Goal: Task Accomplishment & Management: Manage account settings

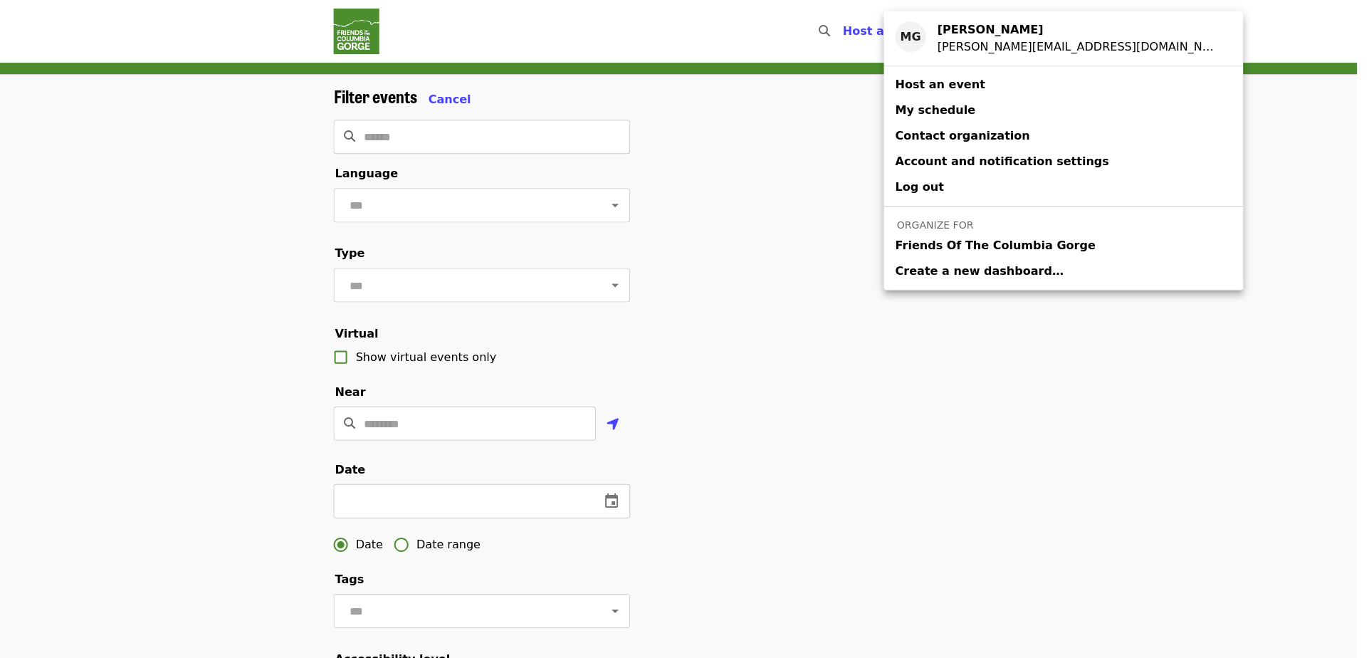
click at [356, 46] on div "Account menu" at bounding box center [684, 329] width 1369 height 658
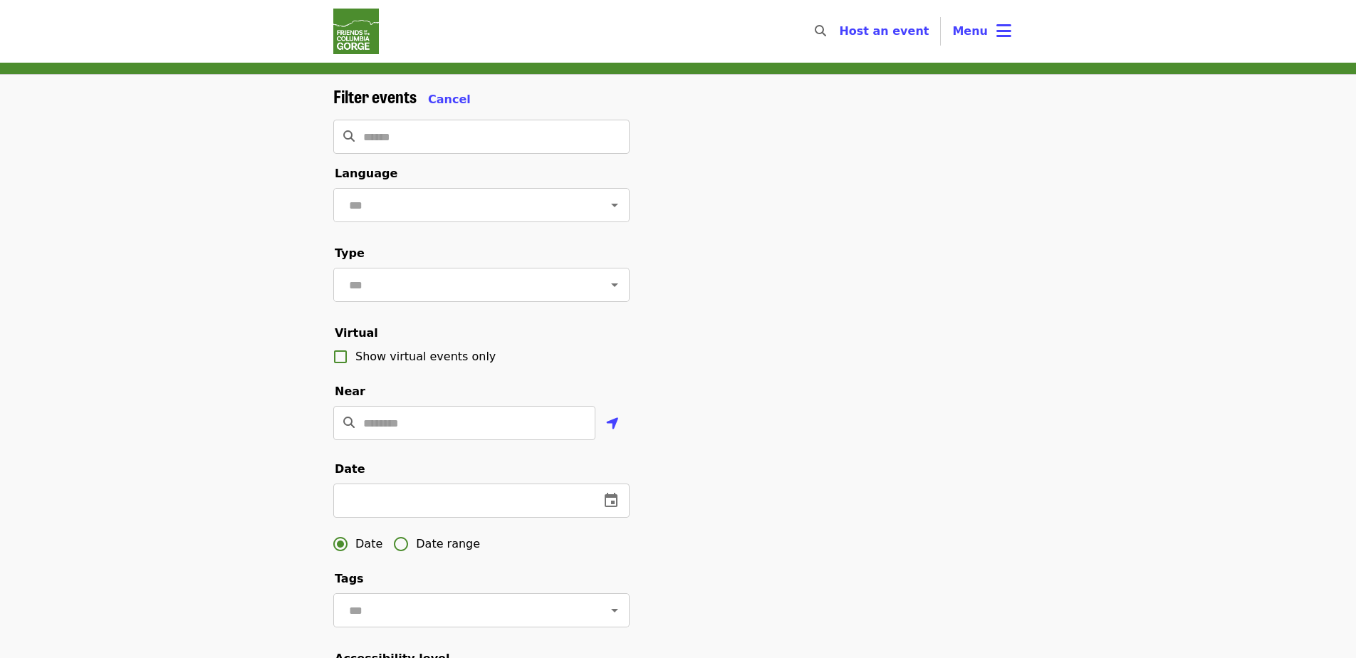
click at [356, 36] on img "Main navigation" at bounding box center [356, 32] width 46 height 46
click at [354, 14] on img "Main navigation" at bounding box center [356, 32] width 46 height 46
click at [357, 21] on img "Main navigation" at bounding box center [356, 32] width 46 height 46
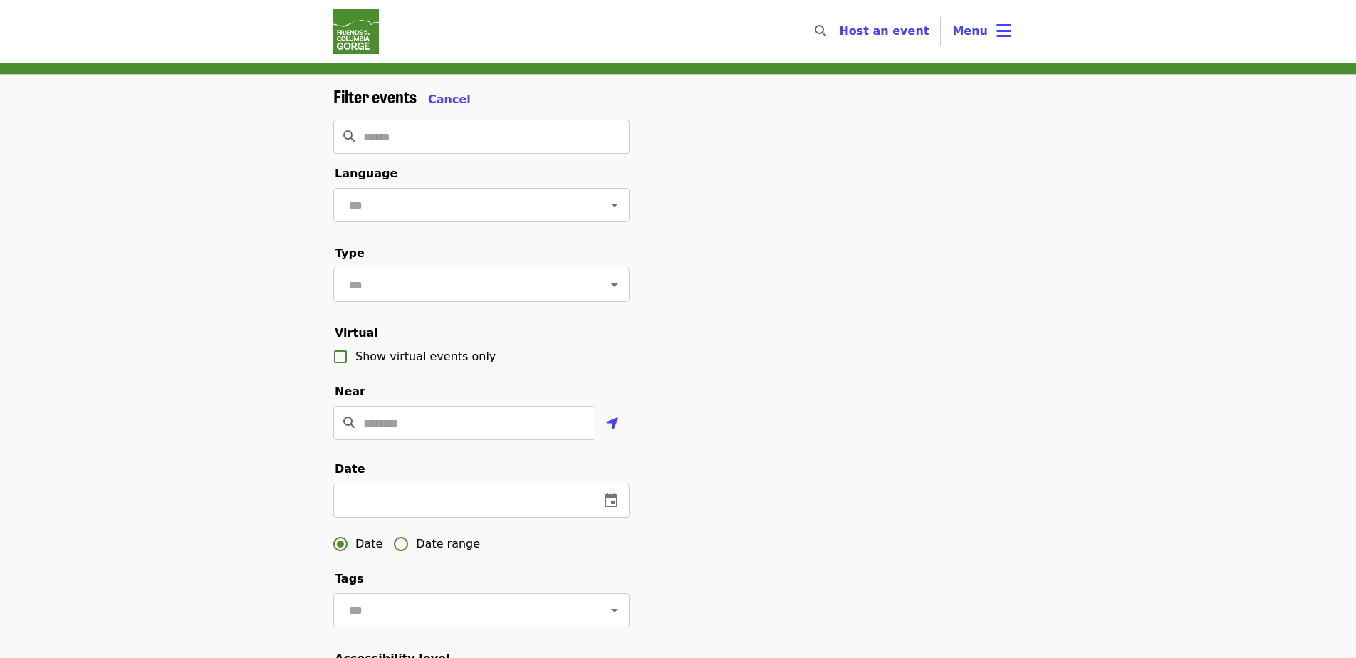
click at [357, 21] on img "Main navigation" at bounding box center [356, 32] width 46 height 46
click at [441, 100] on span "Cancel" at bounding box center [449, 100] width 43 height 14
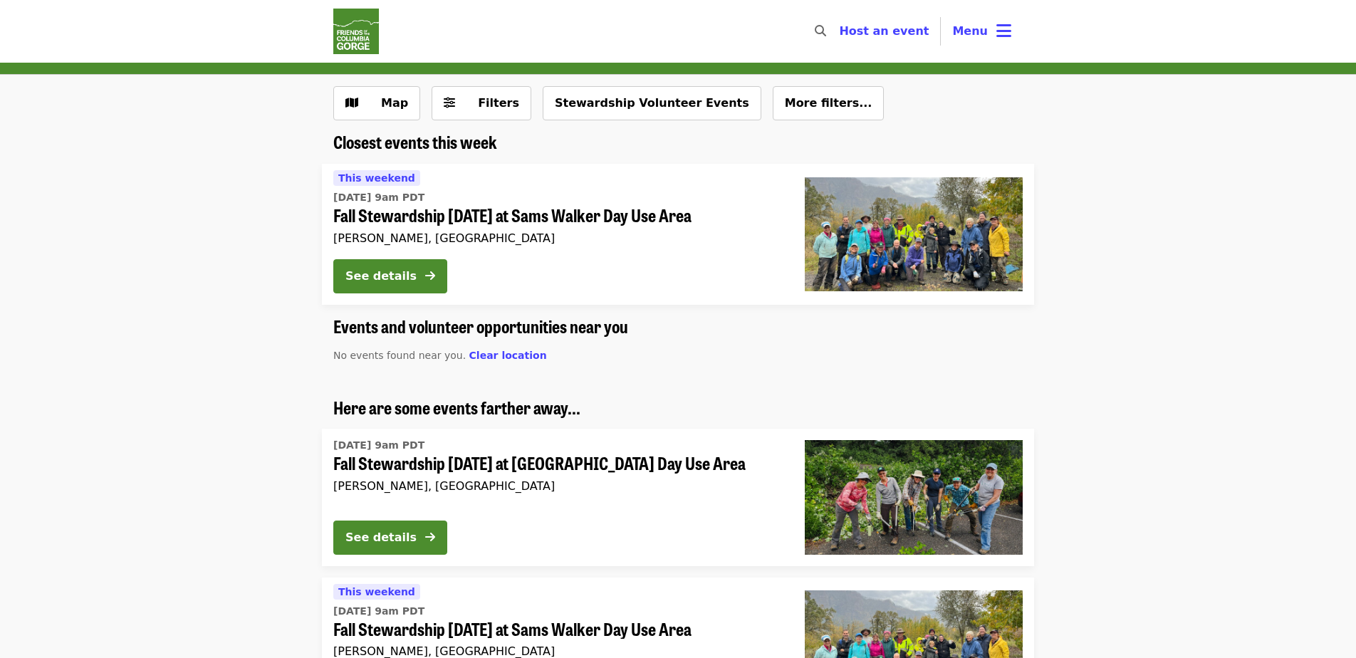
click at [368, 32] on img "Main navigation" at bounding box center [356, 32] width 46 height 46
click at [632, 104] on button "Stewardship Volunteer Events" at bounding box center [652, 103] width 219 height 34
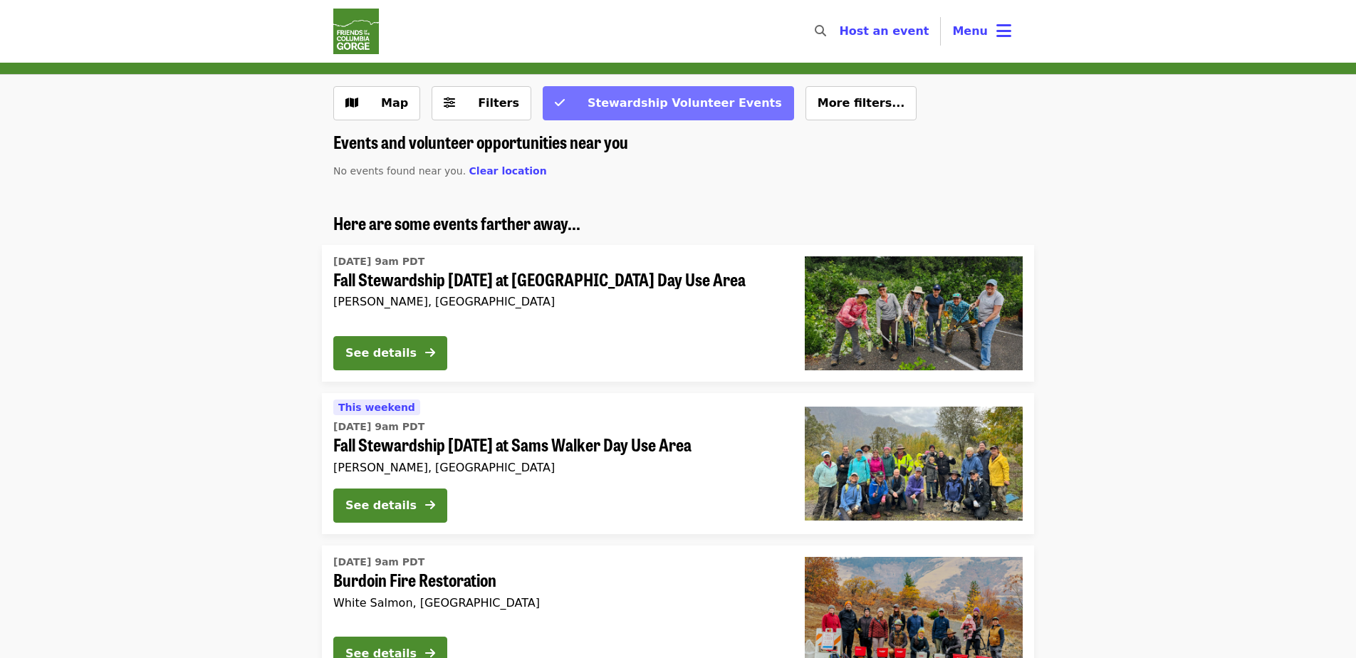
click at [629, 104] on span "Stewardship Volunteer Events" at bounding box center [684, 103] width 194 height 14
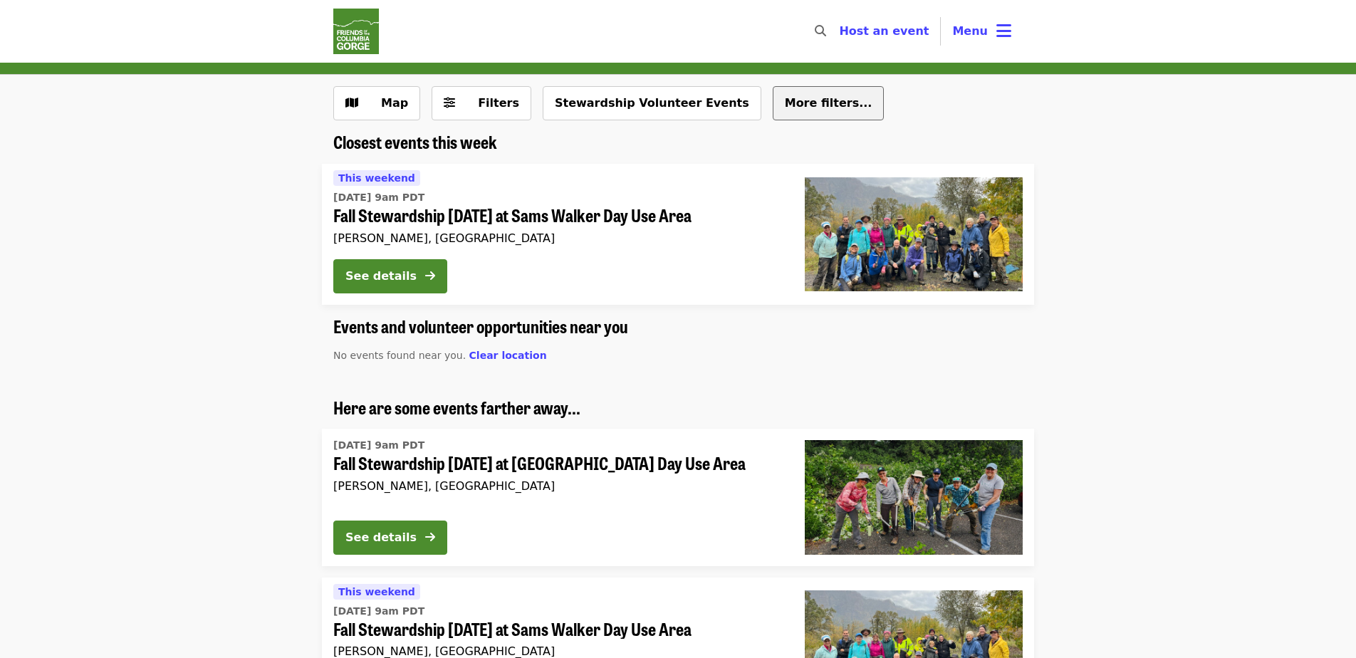
click at [785, 104] on span "More filters..." at bounding box center [829, 103] width 88 height 14
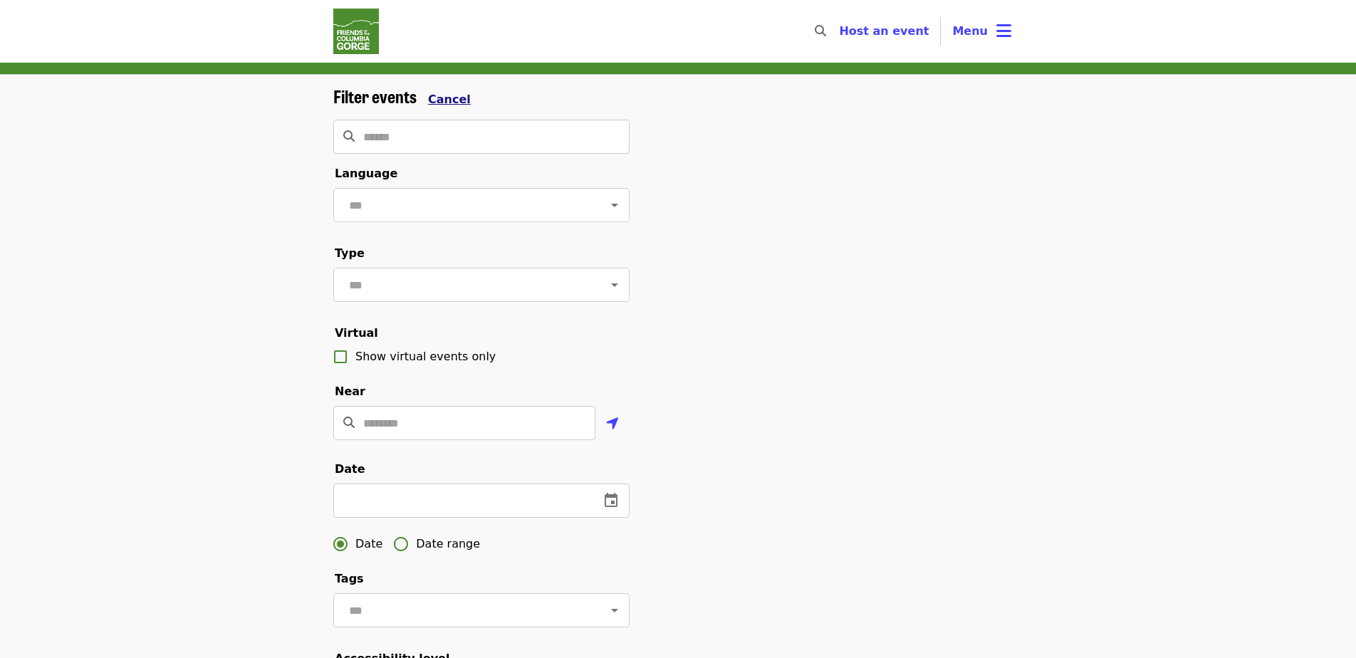
click at [449, 95] on span "Cancel" at bounding box center [449, 100] width 43 height 14
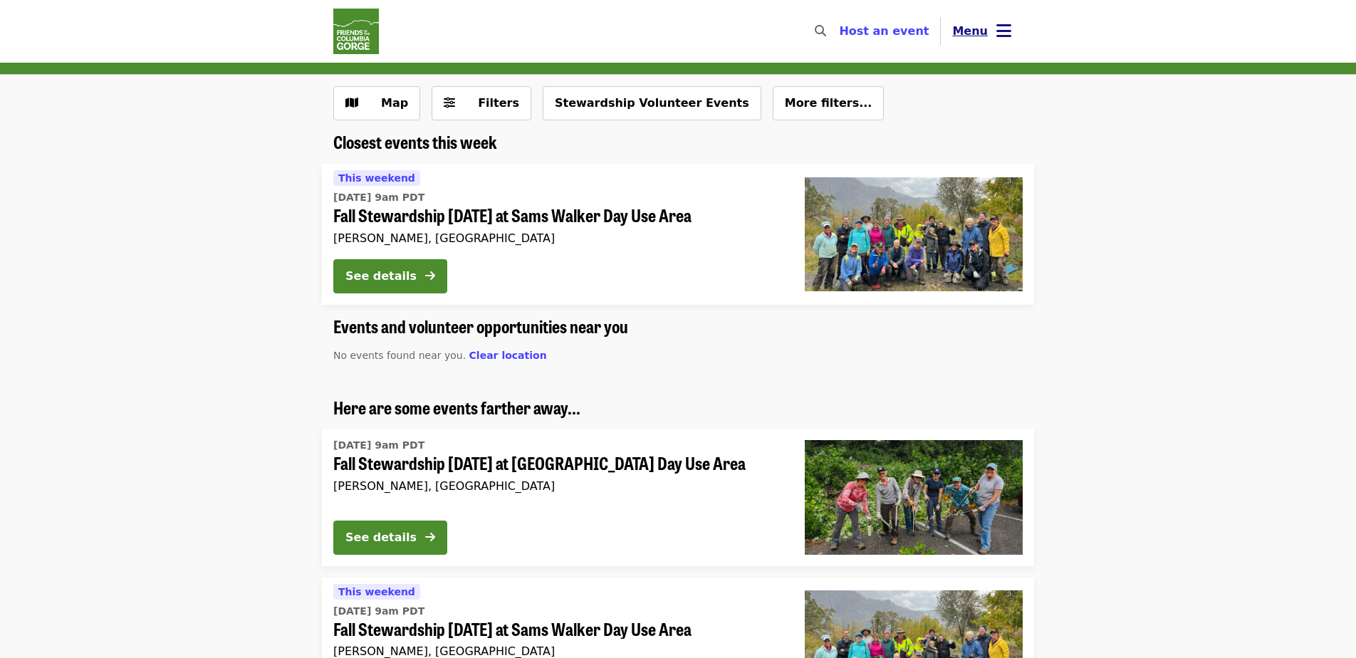
click at [981, 37] on span "Menu" at bounding box center [970, 31] width 36 height 14
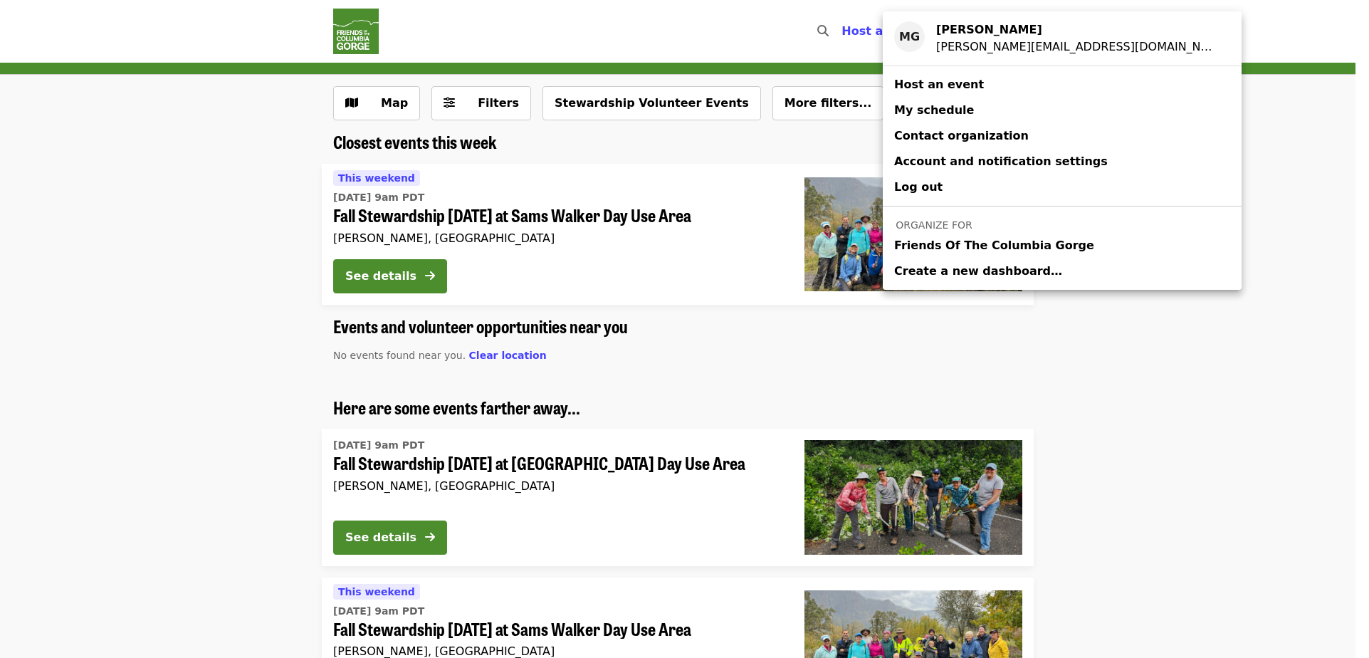
click at [964, 249] on span "Friends Of The Columbia Gorge" at bounding box center [994, 245] width 200 height 17
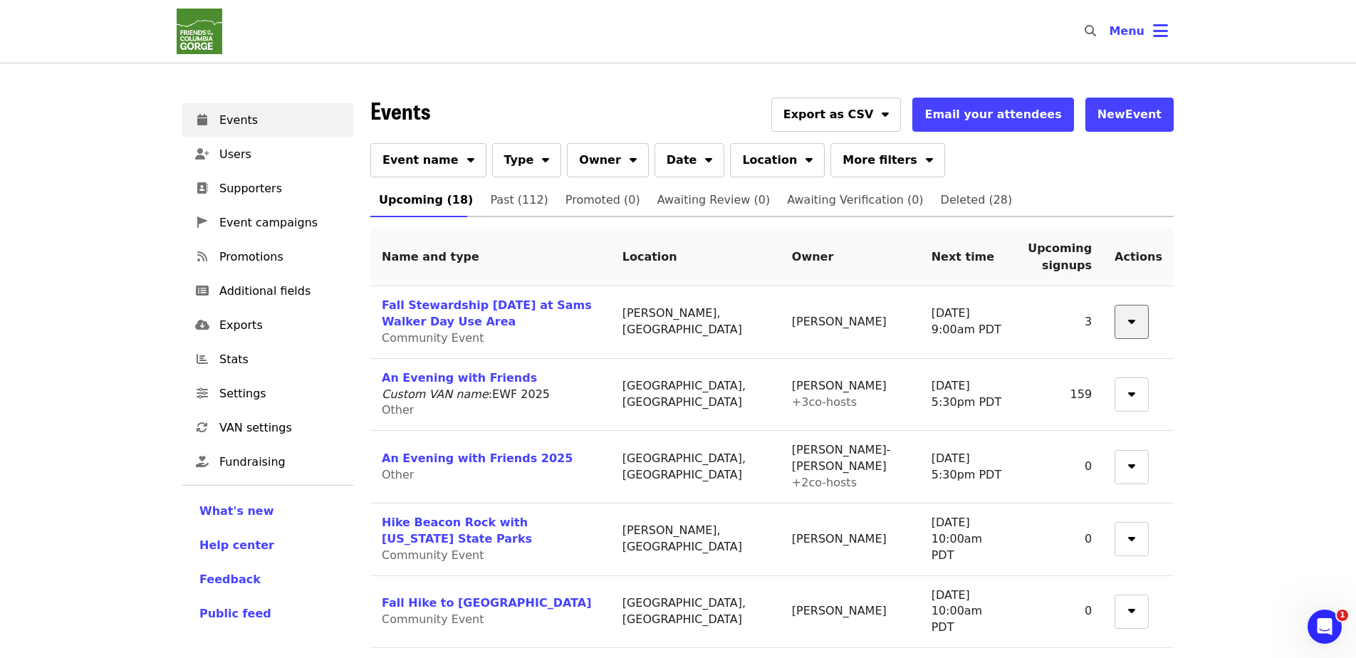
click at [1148, 324] on button "button" at bounding box center [1131, 322] width 34 height 34
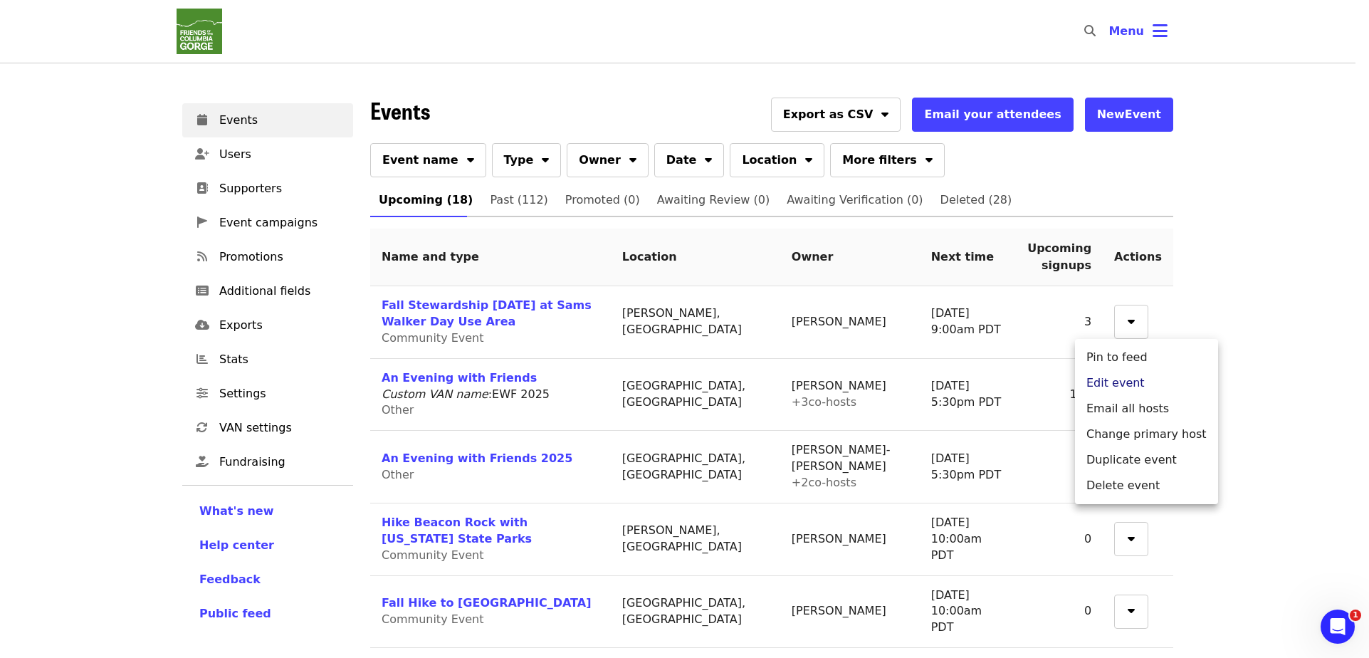
click at [1134, 387] on link "Edit event" at bounding box center [1146, 383] width 143 height 26
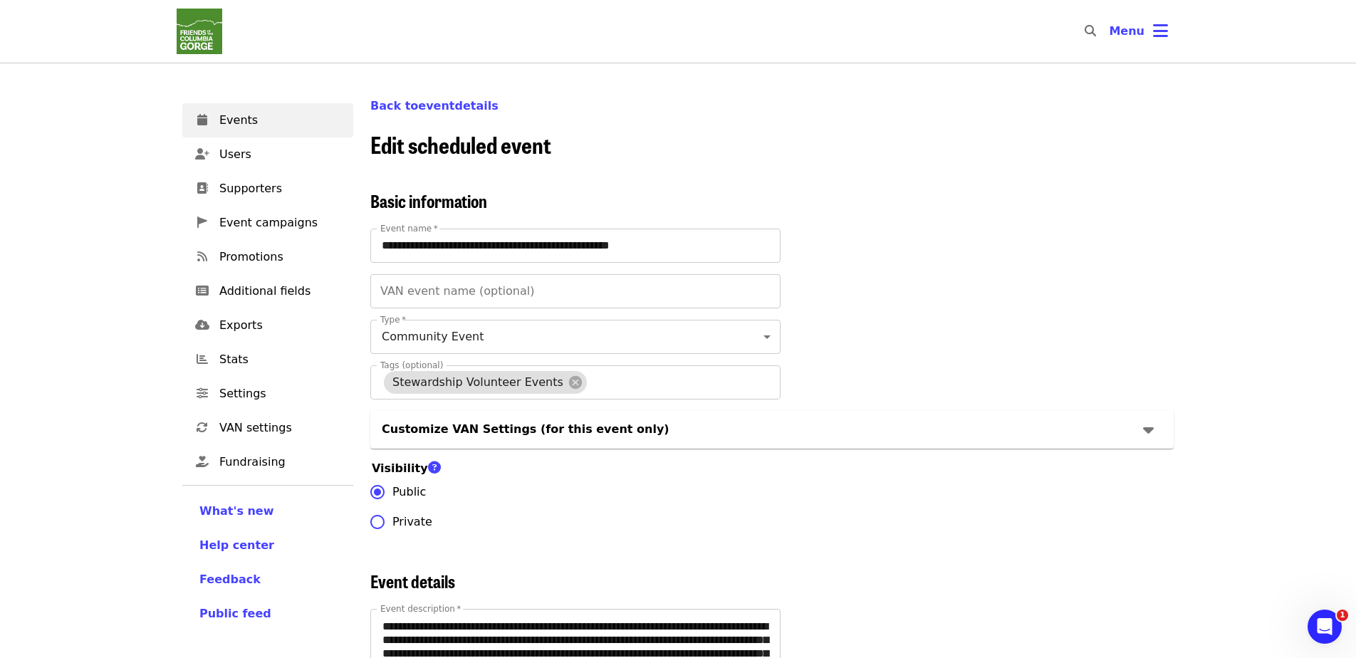
click at [258, 46] on nav "Skip to content ​ Menu" at bounding box center [677, 31] width 1025 height 63
click at [197, 37] on img "Main navigation" at bounding box center [200, 32] width 46 height 46
